Goal: Navigation & Orientation: Find specific page/section

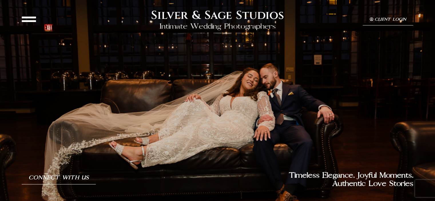
click at [27, 17] on icon at bounding box center [29, 19] width 14 height 14
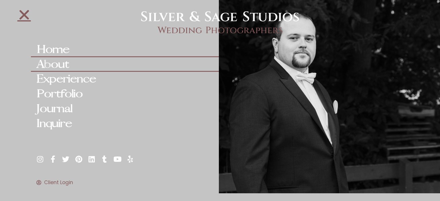
click at [45, 68] on link "About" at bounding box center [125, 64] width 188 height 15
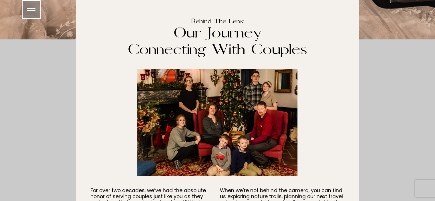
scroll to position [1201, 0]
